Goal: Find specific page/section: Find specific page/section

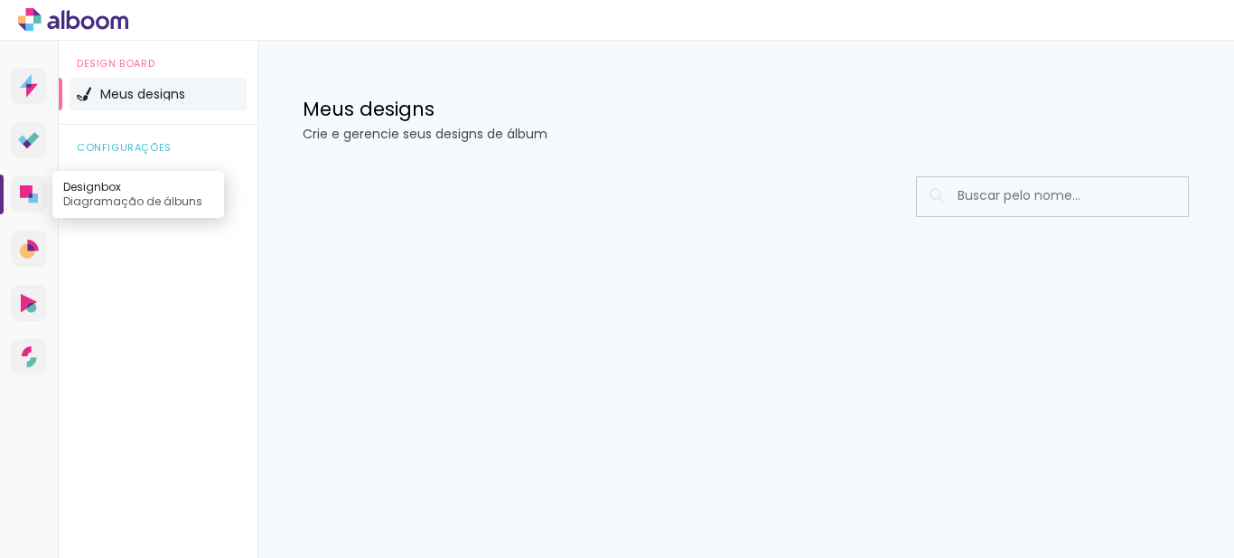
click at [28, 202] on icon at bounding box center [29, 194] width 18 height 18
